Goal: Communication & Community: Answer question/provide support

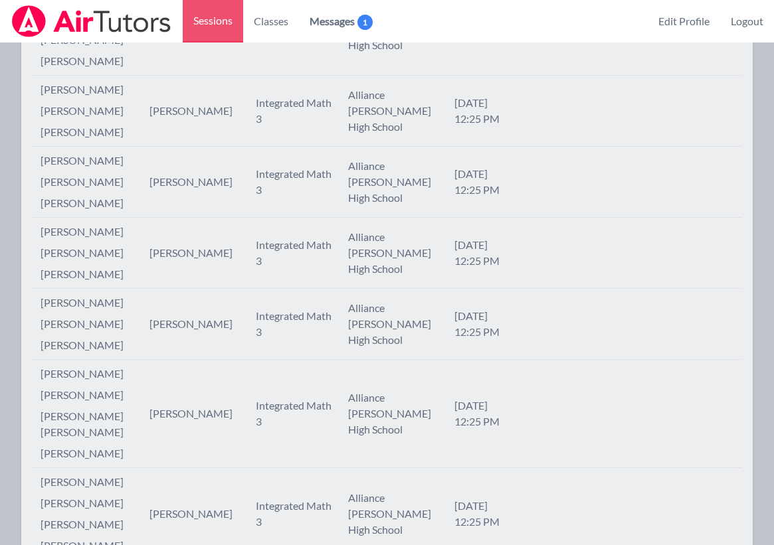
scroll to position [771, 0]
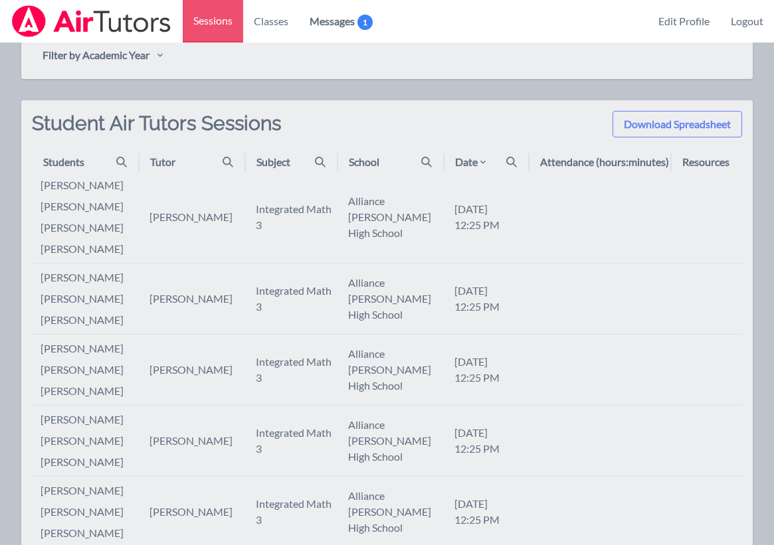
click at [495, 169] on div "Date" at bounding box center [491, 162] width 72 height 16
click at [509, 161] on icon at bounding box center [511, 162] width 11 height 11
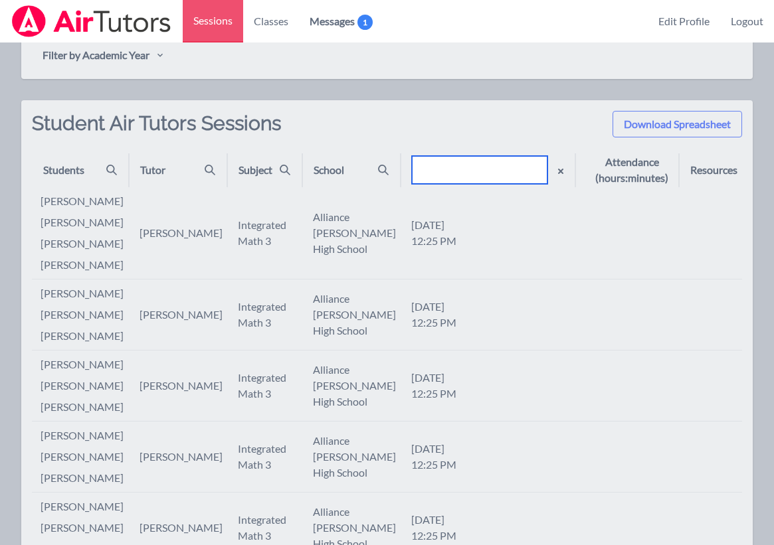
click at [480, 161] on input "text" at bounding box center [479, 170] width 135 height 28
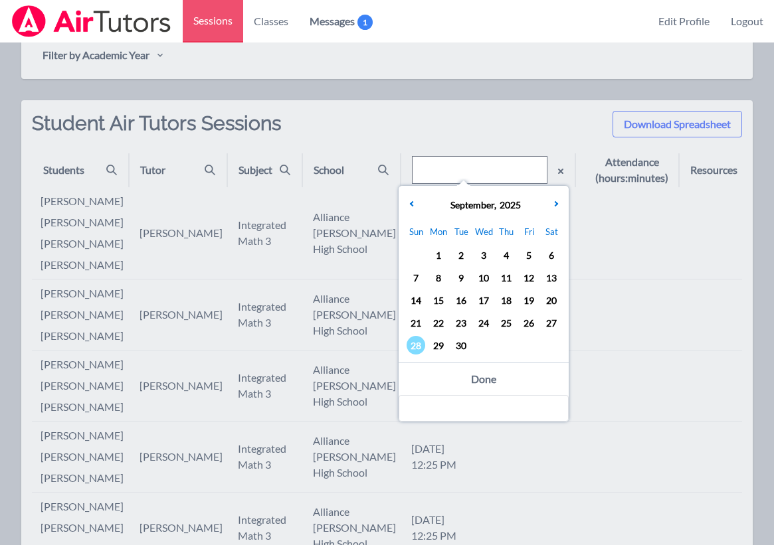
click at [507, 322] on span "25" at bounding box center [506, 322] width 19 height 19
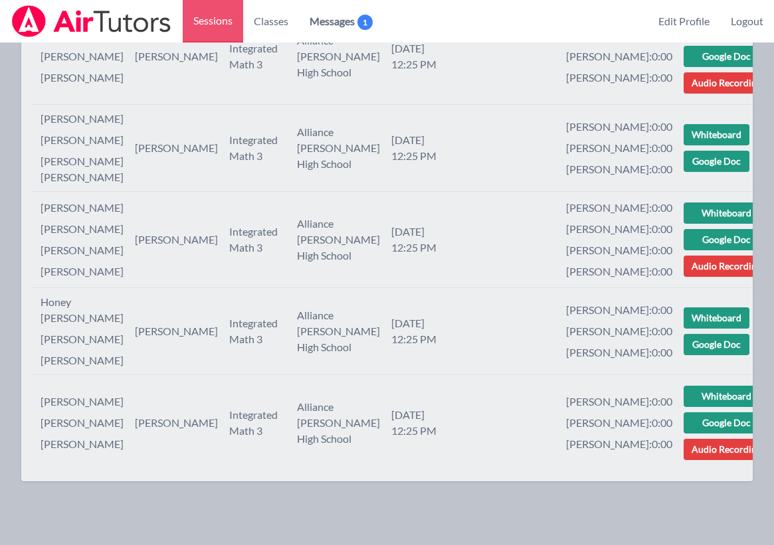
scroll to position [1756, 0]
click at [364, 10] on link "Messages 1" at bounding box center [341, 21] width 84 height 42
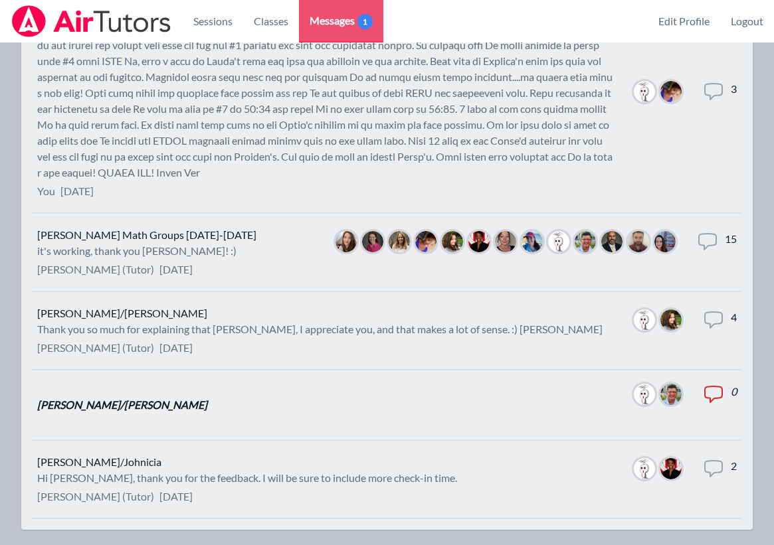
scroll to position [739, 0]
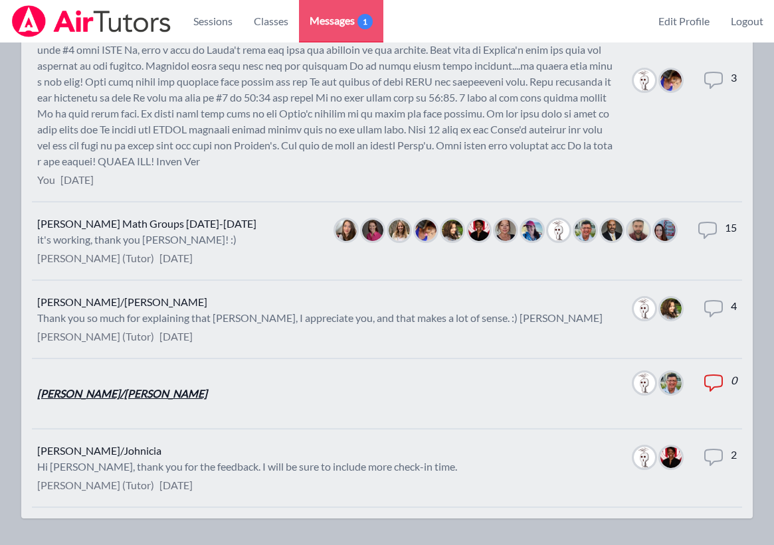
click at [96, 391] on link "[PERSON_NAME]/[PERSON_NAME]" at bounding box center [122, 393] width 170 height 13
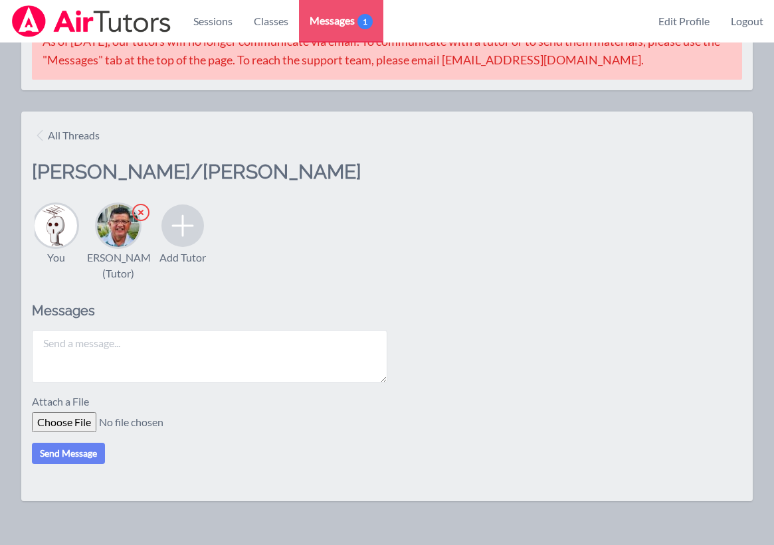
scroll to position [78, 0]
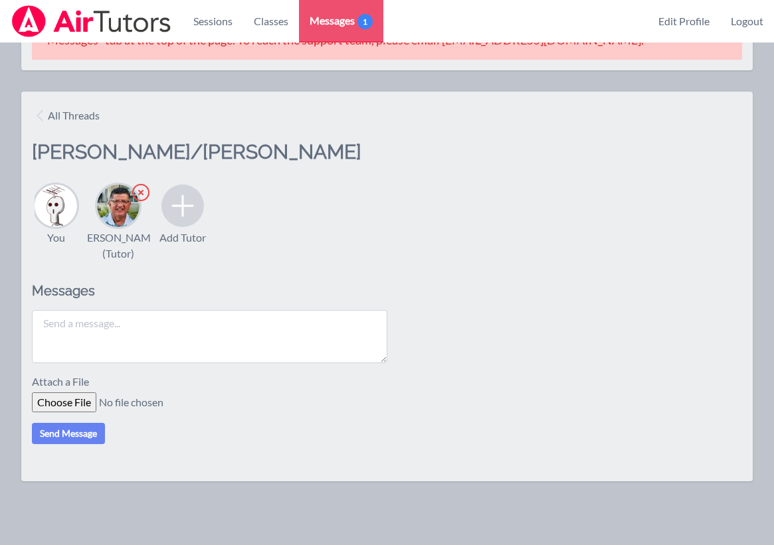
click at [150, 321] on textarea at bounding box center [209, 336] width 355 height 53
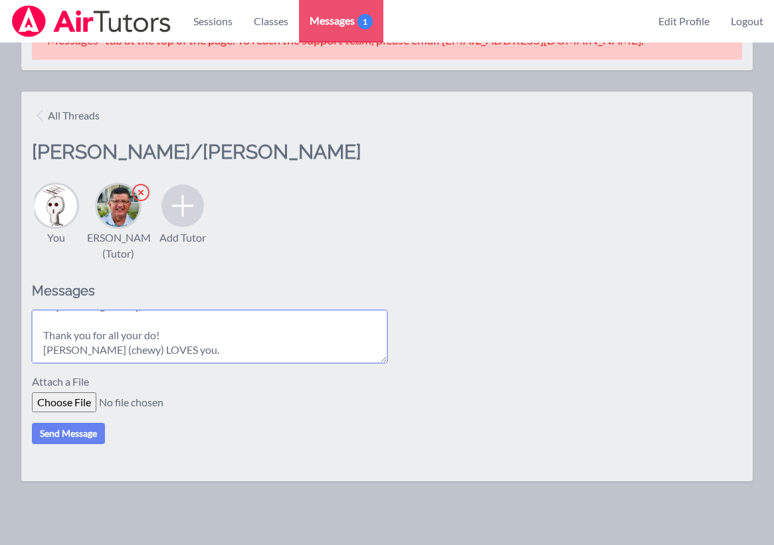
scroll to position [25, 0]
click at [78, 341] on textarea "Hi [PERSON_NAME], Thank you for all your do! [PERSON_NAME] (chewy) LOVES you." at bounding box center [209, 336] width 355 height 53
click at [175, 339] on textarea "Hi [PERSON_NAME], Thank you for all your do! [PERSON_NAME] (Chewy) LOVES you." at bounding box center [209, 336] width 355 height 53
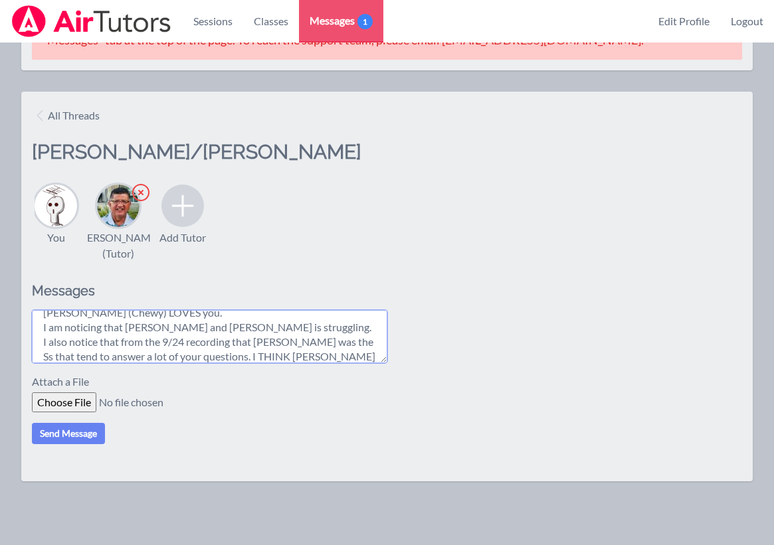
scroll to position [69, 0]
click at [335, 342] on textarea "Hi [PERSON_NAME], Thank you for all your do! [PERSON_NAME] (Chewy) LOVES you. I…" at bounding box center [209, 336] width 355 height 53
click at [295, 358] on textarea "Hi [PERSON_NAME], Thank you for all your do! [PERSON_NAME] (Chewy) LOVES you. I…" at bounding box center [209, 336] width 355 height 53
click at [316, 332] on textarea "Hi [PERSON_NAME], Thank you for all your do! [PERSON_NAME] (Chewy) LOVES you. I…" at bounding box center [209, 336] width 355 height 53
click at [313, 340] on textarea "Hi [PERSON_NAME], Thank you for all your do! [PERSON_NAME] (Chewy) LOVES you. I…" at bounding box center [209, 336] width 355 height 53
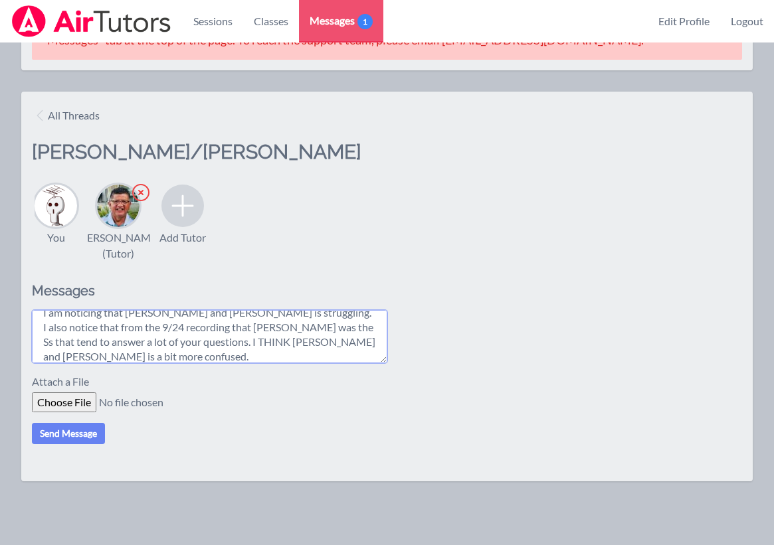
click at [266, 356] on textarea "Hi [PERSON_NAME], Thank you for all your do! [PERSON_NAME] (Chewy) LOVES you. I…" at bounding box center [209, 336] width 355 height 53
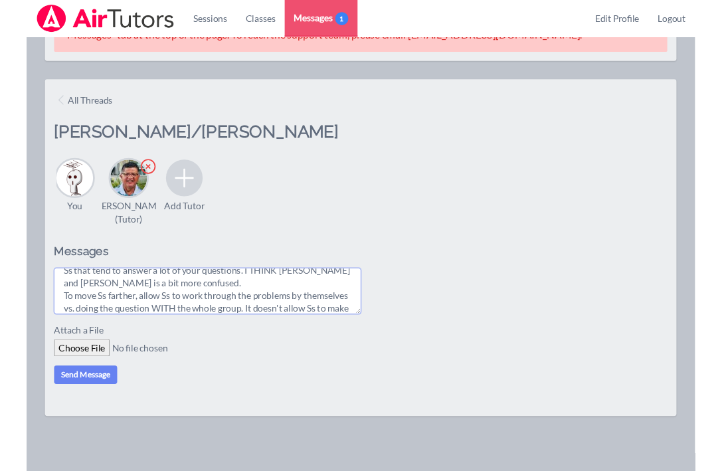
scroll to position [113, 0]
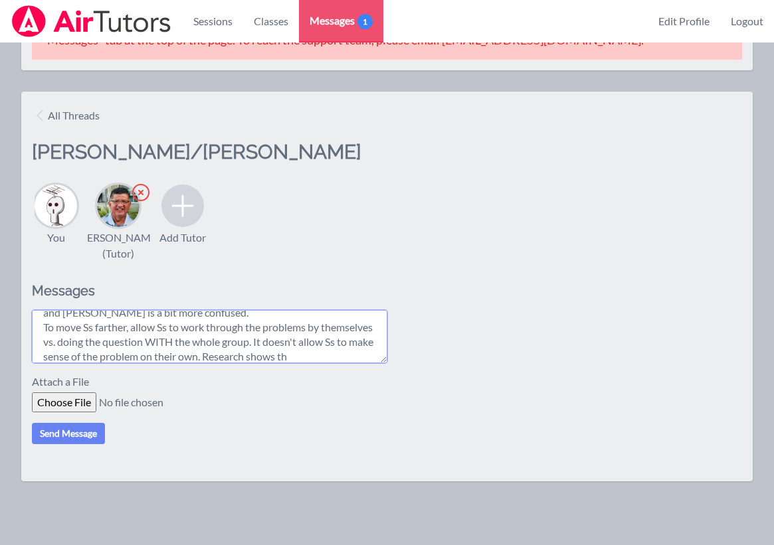
type textarea "Hi [PERSON_NAME], Thank you for all your do! [PERSON_NAME] (Chewy) LOVES you. I…"
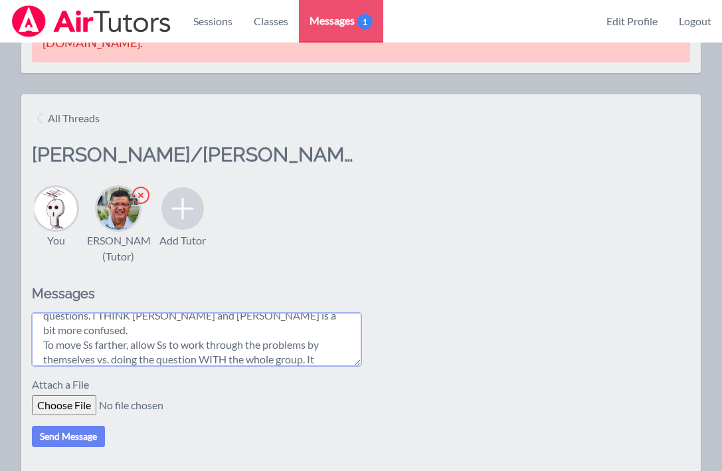
scroll to position [127, 0]
